Goal: Task Accomplishment & Management: Manage account settings

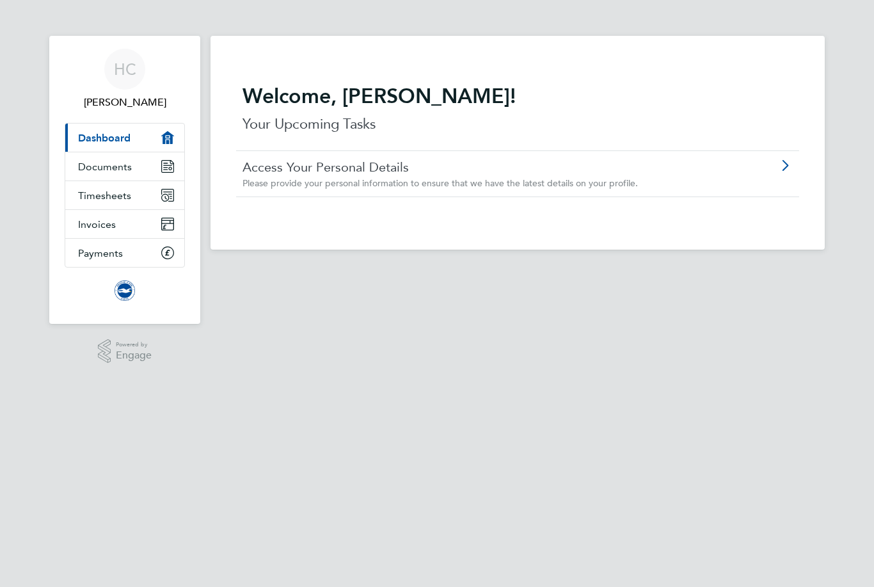
click at [130, 99] on span "[PERSON_NAME]" at bounding box center [125, 102] width 120 height 15
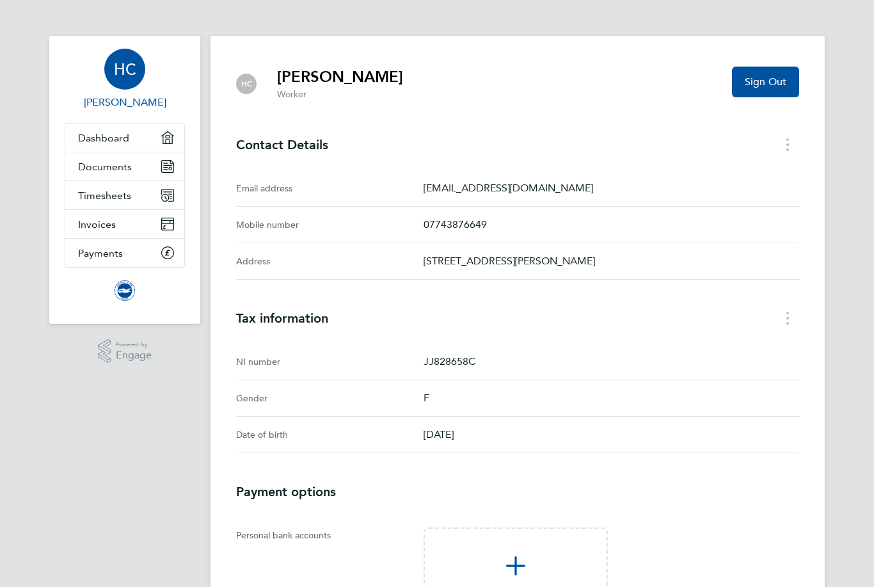
click at [776, 90] on button "Sign Out" at bounding box center [765, 82] width 67 height 31
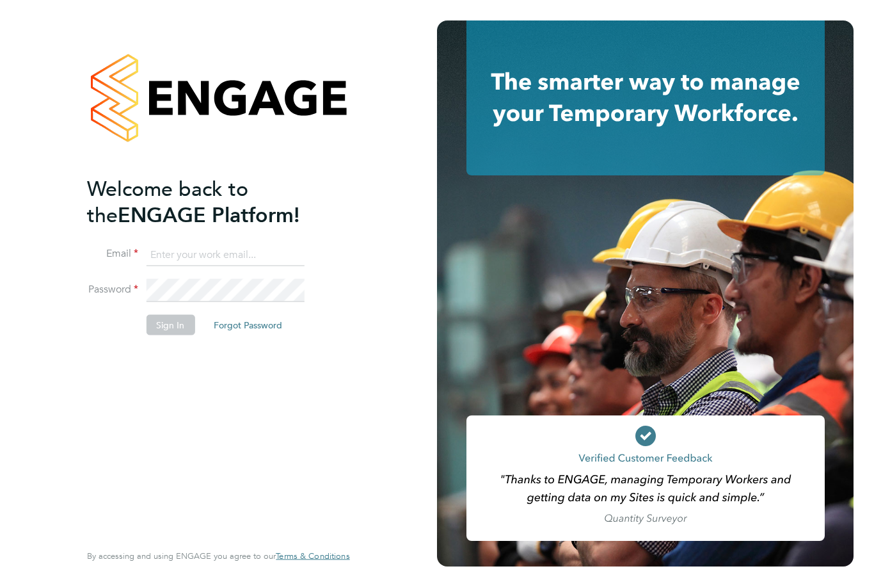
click at [218, 252] on input at bounding box center [225, 254] width 158 height 23
type input "[EMAIL_ADDRESS][DOMAIN_NAME]"
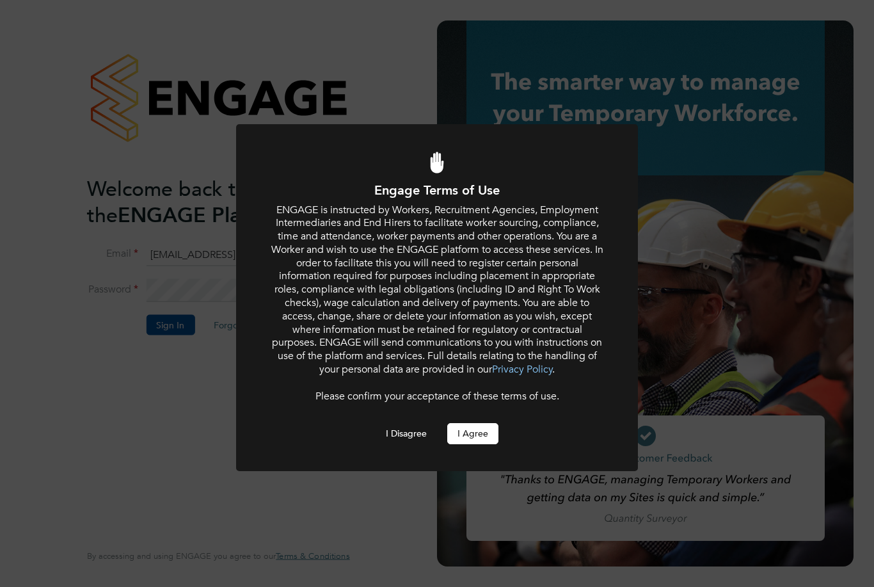
click at [480, 434] on button "I Agree" at bounding box center [472, 433] width 51 height 20
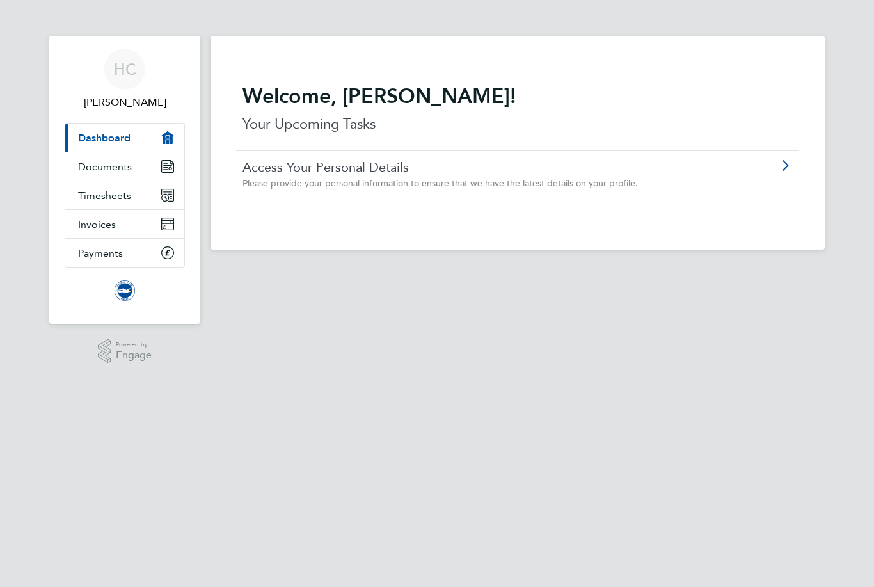
click at [138, 70] on div "HC" at bounding box center [124, 69] width 41 height 41
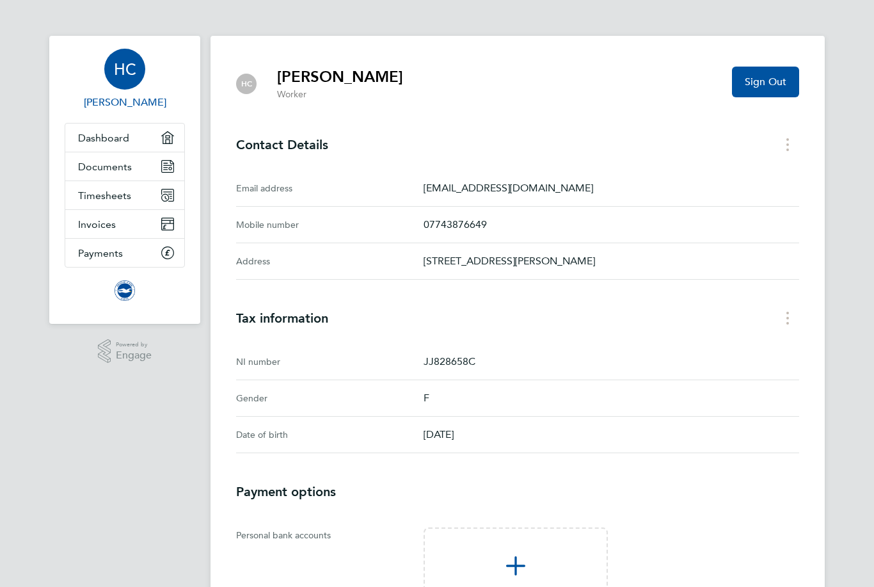
click at [766, 90] on button "Sign Out" at bounding box center [765, 82] width 67 height 31
